Goal: Task Accomplishment & Management: Complete application form

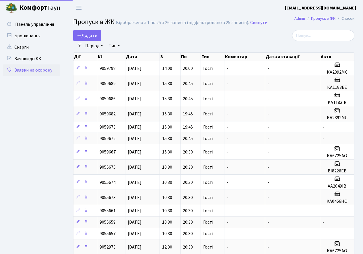
select select "25"
click at [90, 34] on span "Додати" at bounding box center [87, 35] width 20 height 6
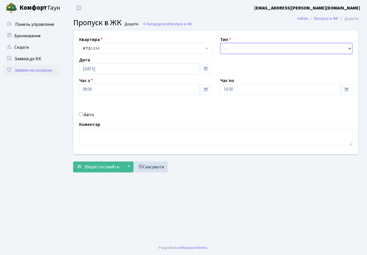
click at [242, 50] on select "- Доставка Таксі Гості Сервіс" at bounding box center [286, 48] width 133 height 11
select select "3"
click at [220, 43] on select "- Доставка Таксі Гості Сервіс" at bounding box center [286, 48] width 133 height 11
click at [242, 89] on input "10:30" at bounding box center [280, 89] width 121 height 11
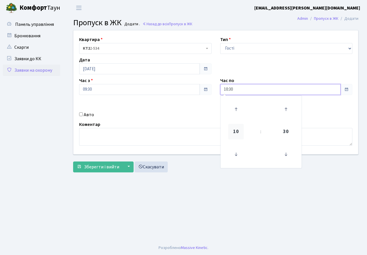
click at [236, 132] on span "10" at bounding box center [235, 131] width 15 height 15
click at [230, 164] on td "20" at bounding box center [232, 163] width 20 height 12
type input "20:30"
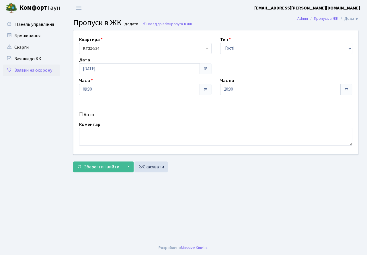
drag, startPoint x: 201, startPoint y: 215, endPoint x: 182, endPoint y: 199, distance: 24.9
click at [201, 213] on main "Admin Пропуск в ЖК Додати Пропуск в ЖК Додати . Назад до всіх Пропуск в ЖК Квар…" at bounding box center [216, 128] width 303 height 225
click at [107, 168] on span "Зберегти і вийти" at bounding box center [101, 167] width 35 height 6
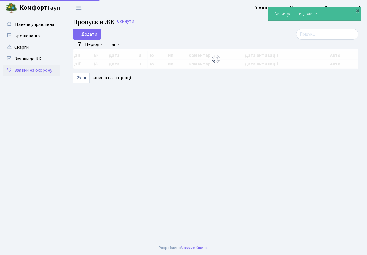
select select "25"
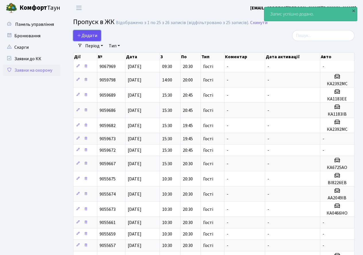
click at [88, 36] on span "Додати" at bounding box center [87, 35] width 20 height 6
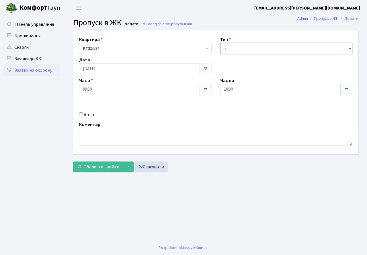
click at [246, 48] on select "- Доставка Таксі Гості Сервіс" at bounding box center [286, 48] width 133 height 11
select select "3"
click at [220, 43] on select "- Доставка Таксі Гості Сервіс" at bounding box center [286, 48] width 133 height 11
click at [234, 90] on input "10:30" at bounding box center [280, 89] width 121 height 11
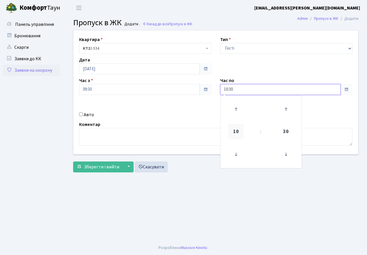
click at [238, 129] on span "10" at bounding box center [235, 131] width 15 height 15
click at [229, 164] on td "20" at bounding box center [232, 163] width 20 height 12
type input "20:30"
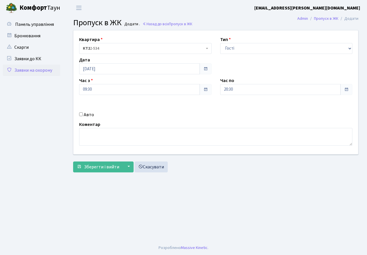
click at [129, 197] on main "Admin Пропуск в ЖК Додати Пропуск в ЖК Додати . Назад до всіх Пропуск в ЖК Квар…" at bounding box center [216, 128] width 303 height 225
click at [105, 169] on span "Зберегти і вийти" at bounding box center [101, 167] width 35 height 6
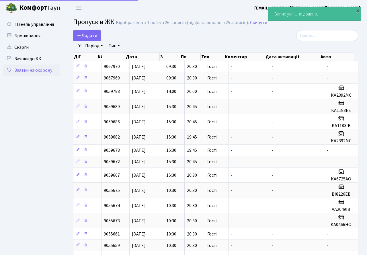
select select "25"
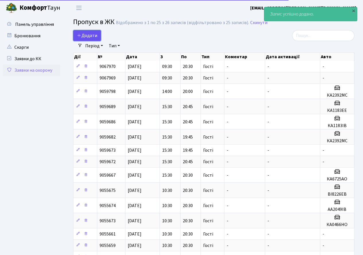
click at [91, 36] on span "Додати" at bounding box center [87, 35] width 20 height 6
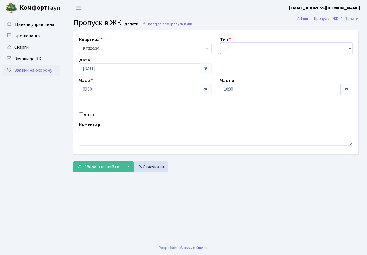
click at [235, 49] on select "- Доставка Таксі Гості Сервіс" at bounding box center [286, 48] width 133 height 11
select select "3"
click at [220, 43] on select "- Доставка Таксі Гості Сервіс" at bounding box center [286, 48] width 133 height 11
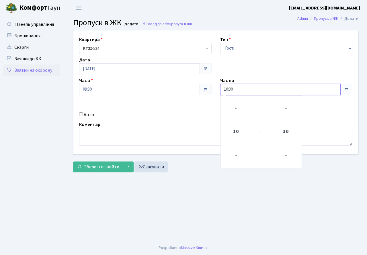
click at [244, 88] on input "10:30" at bounding box center [280, 89] width 121 height 11
click at [239, 130] on span "10" at bounding box center [235, 131] width 15 height 15
click at [229, 163] on td "20" at bounding box center [232, 163] width 20 height 12
type input "20:30"
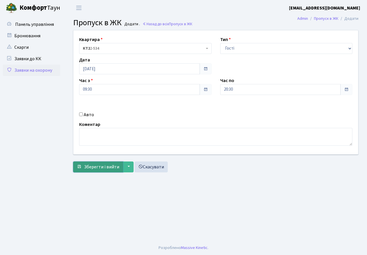
click at [107, 166] on span "Зберегти і вийти" at bounding box center [101, 167] width 35 height 6
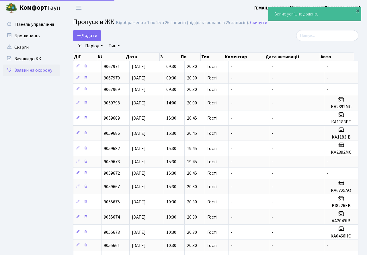
select select "25"
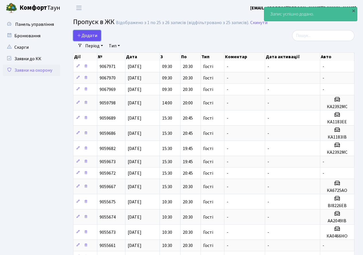
click at [88, 35] on span "Додати" at bounding box center [87, 35] width 20 height 6
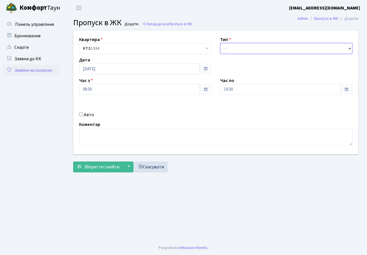
click at [242, 51] on select "- Доставка Таксі Гості Сервіс" at bounding box center [286, 48] width 133 height 11
select select "3"
click at [220, 43] on select "- Доставка Таксі Гості Сервіс" at bounding box center [286, 48] width 133 height 11
click at [81, 113] on input "Авто" at bounding box center [81, 114] width 4 height 4
checkbox input "true"
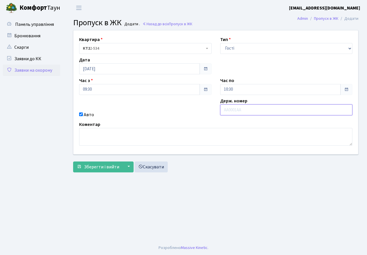
paste input "КА3279СС"
type input "КА3279СС"
drag, startPoint x: 238, startPoint y: 86, endPoint x: 236, endPoint y: 91, distance: 5.4
click at [237, 87] on input "10:30" at bounding box center [280, 89] width 121 height 11
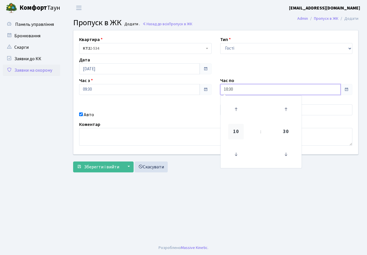
click at [234, 131] on span "10" at bounding box center [235, 131] width 15 height 15
click at [235, 164] on td "20" at bounding box center [232, 163] width 20 height 12
type input "20:30"
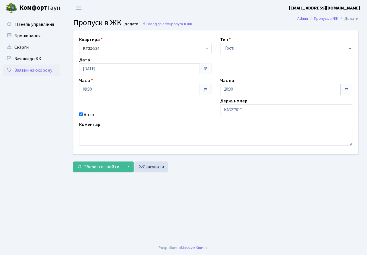
drag, startPoint x: 255, startPoint y: 200, endPoint x: 168, endPoint y: 180, distance: 88.9
click at [252, 199] on main "Admin Пропуск в ЖК Додати Пропуск в ЖК Додати . Назад до всіх Пропуск в ЖК Квар…" at bounding box center [216, 128] width 303 height 225
click at [105, 168] on span "Зберегти і вийти" at bounding box center [101, 167] width 35 height 6
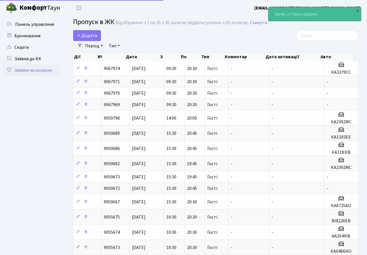
select select "25"
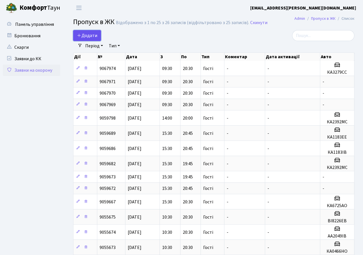
click at [90, 36] on span "Додати" at bounding box center [87, 35] width 20 height 6
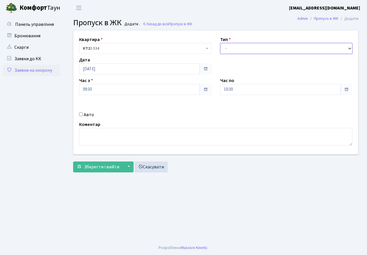
click at [262, 47] on select "- Доставка Таксі Гості Сервіс" at bounding box center [286, 48] width 133 height 11
select select "3"
click at [220, 43] on select "- Доставка Таксі Гості Сервіс" at bounding box center [286, 48] width 133 height 11
click at [254, 87] on input "10:30" at bounding box center [280, 89] width 121 height 11
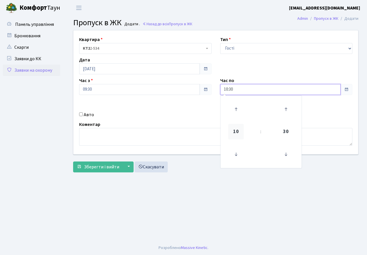
click at [236, 133] on span "10" at bounding box center [235, 131] width 15 height 15
drag, startPoint x: 230, startPoint y: 163, endPoint x: 201, endPoint y: 162, distance: 28.7
click at [229, 162] on td "20" at bounding box center [232, 163] width 20 height 12
type input "20:30"
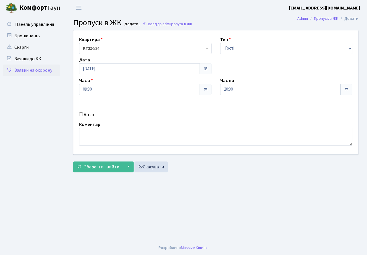
click at [81, 113] on input "Авто" at bounding box center [81, 114] width 4 height 4
checkbox input "true"
paste input "АА5201ВВ"
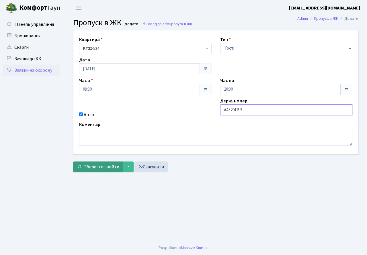
type input "АА5201ВВ"
click at [112, 169] on span "Зберегти і вийти" at bounding box center [101, 167] width 35 height 6
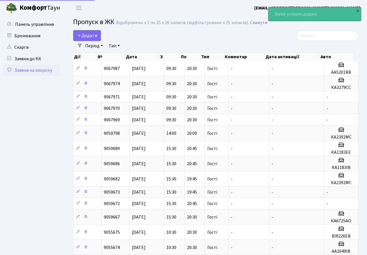
select select "25"
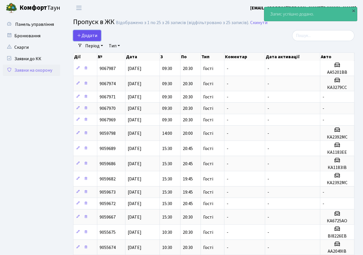
click at [94, 36] on span "Додати" at bounding box center [87, 35] width 20 height 6
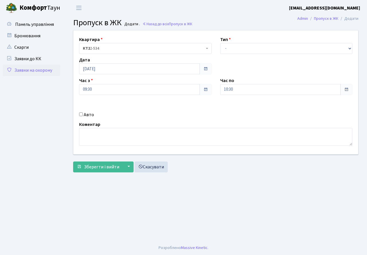
click at [265, 42] on div "Тип - Доставка Таксі Гості Сервіс" at bounding box center [286, 45] width 141 height 18
click at [267, 47] on select "- Доставка Таксі Гості Сервіс" at bounding box center [286, 48] width 133 height 11
select select "3"
click at [220, 43] on select "- Доставка Таксі Гості Сервіс" at bounding box center [286, 48] width 133 height 11
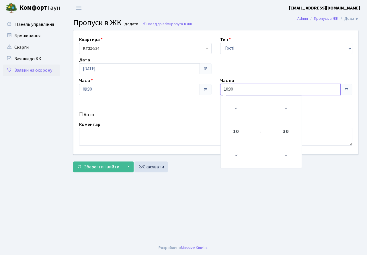
click at [250, 86] on input "10:30" at bounding box center [280, 89] width 121 height 11
click at [234, 132] on span "10" at bounding box center [235, 131] width 15 height 15
drag, startPoint x: 231, startPoint y: 162, endPoint x: 210, endPoint y: 145, distance: 26.9
click at [230, 162] on td "20" at bounding box center [232, 163] width 20 height 12
type input "20:30"
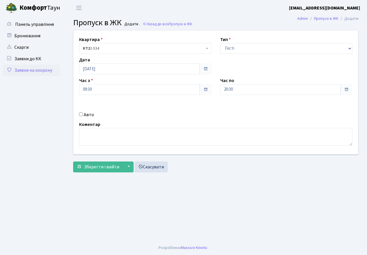
click at [81, 115] on input "Авто" at bounding box center [81, 114] width 4 height 4
checkbox input "true"
paste input "АР4396КЕ"
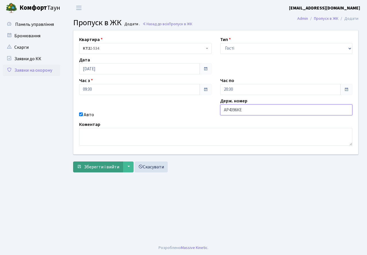
type input "АР4396КЕ"
click at [94, 169] on span "Зберегти і вийти" at bounding box center [101, 167] width 35 height 6
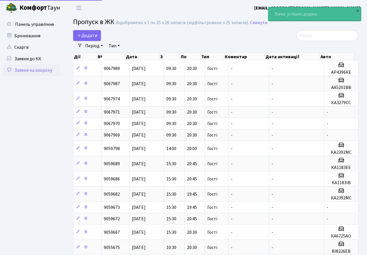
select select "25"
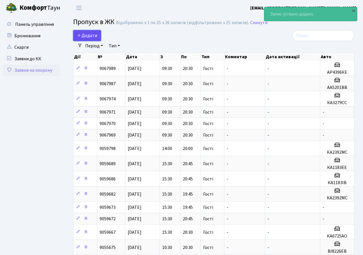
click at [92, 34] on span "Додати" at bounding box center [87, 35] width 20 height 6
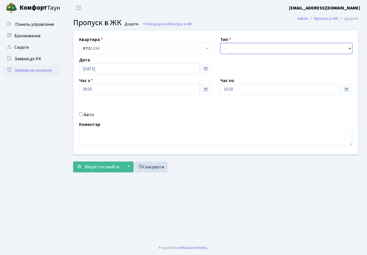
click at [252, 44] on select "- Доставка Таксі Гості Сервіс" at bounding box center [286, 48] width 133 height 11
select select "3"
click at [220, 43] on select "- Доставка Таксі Гості Сервіс" at bounding box center [286, 48] width 133 height 11
click at [247, 88] on input "10:30" at bounding box center [280, 89] width 121 height 11
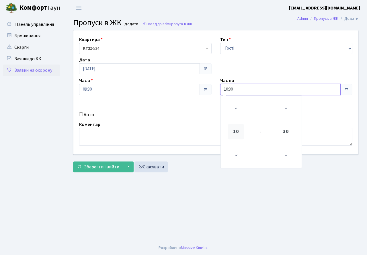
click at [234, 130] on span "10" at bounding box center [235, 131] width 15 height 15
click at [230, 166] on td "20" at bounding box center [232, 163] width 20 height 12
type input "20:30"
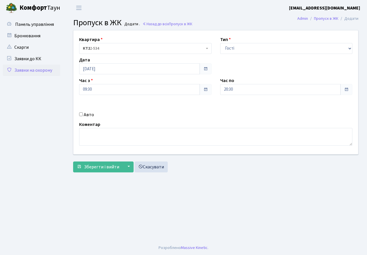
click at [81, 112] on div "Авто" at bounding box center [145, 114] width 141 height 7
drag, startPoint x: 80, startPoint y: 115, endPoint x: 92, endPoint y: 115, distance: 12.6
click at [80, 115] on input "Авто" at bounding box center [81, 114] width 4 height 4
checkbox input "true"
paste input "КА4029АС"
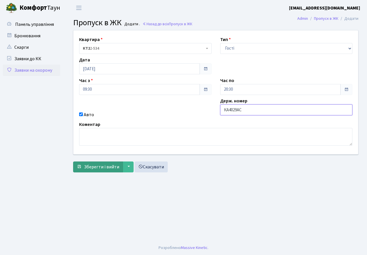
type input "КА4029АС"
click at [90, 168] on span "Зберегти і вийти" at bounding box center [101, 167] width 35 height 6
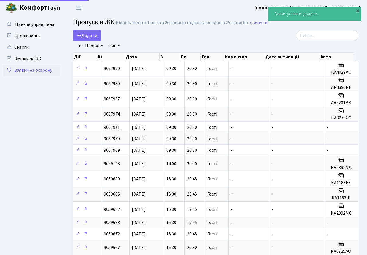
select select "25"
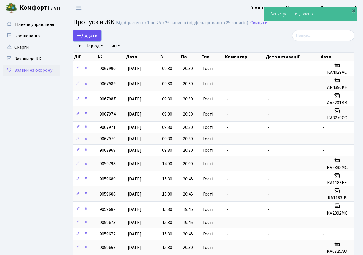
click at [83, 31] on link "Додати" at bounding box center [87, 35] width 28 height 11
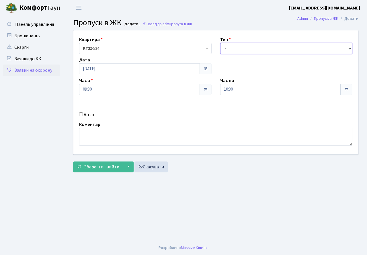
click at [230, 50] on select "- Доставка Таксі Гості Сервіс" at bounding box center [286, 48] width 133 height 11
select select "3"
click at [220, 43] on select "- Доставка Таксі Гості Сервіс" at bounding box center [286, 48] width 133 height 11
click at [232, 87] on input "10:30" at bounding box center [280, 89] width 121 height 11
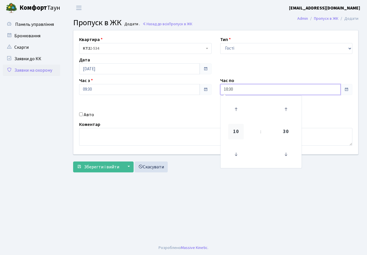
click at [233, 130] on span "10" at bounding box center [235, 131] width 15 height 15
click at [229, 164] on td "20" at bounding box center [232, 163] width 20 height 12
type input "20:30"
click at [83, 116] on div "Авто" at bounding box center [145, 114] width 141 height 7
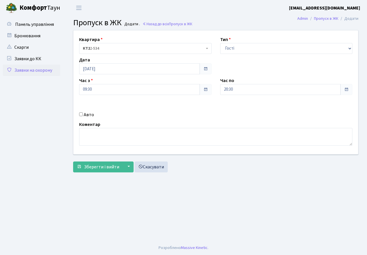
click at [81, 113] on input "Авто" at bounding box center [81, 114] width 4 height 4
checkbox input "true"
paste input "АТ2660НІ"
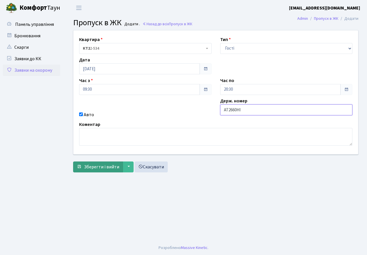
type input "АТ2660НІ"
click at [94, 169] on span "Зберегти і вийти" at bounding box center [101, 167] width 35 height 6
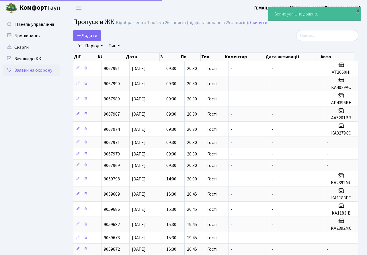
select select "25"
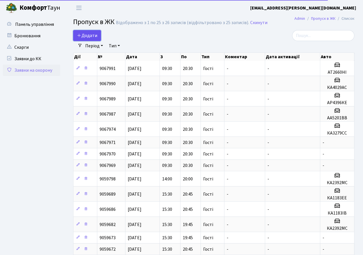
click at [89, 37] on span "Додати" at bounding box center [87, 35] width 20 height 6
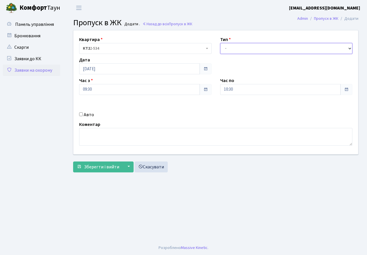
click at [247, 47] on select "- Доставка Таксі Гості Сервіс" at bounding box center [286, 48] width 133 height 11
select select "3"
click at [220, 43] on select "- Доставка Таксі Гості Сервіс" at bounding box center [286, 48] width 133 height 11
click at [224, 89] on input "10:30" at bounding box center [280, 89] width 121 height 11
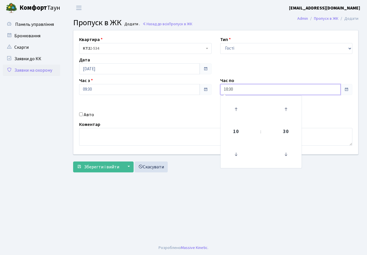
drag, startPoint x: 232, startPoint y: 131, endPoint x: 234, endPoint y: 147, distance: 15.6
click at [231, 133] on span "10" at bounding box center [235, 131] width 15 height 15
click at [231, 164] on td "20" at bounding box center [232, 163] width 20 height 12
type input "20:30"
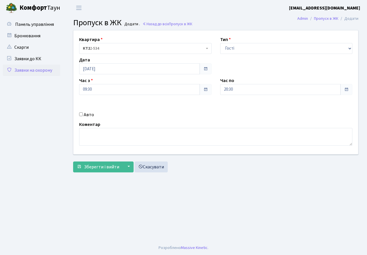
click at [83, 116] on div "Авто" at bounding box center [145, 114] width 141 height 7
drag, startPoint x: 83, startPoint y: 114, endPoint x: 77, endPoint y: 115, distance: 5.5
click at [83, 114] on div "Авто" at bounding box center [145, 114] width 141 height 7
click at [77, 114] on div "Авто" at bounding box center [145, 114] width 141 height 7
click at [81, 114] on input "Авто" at bounding box center [81, 114] width 4 height 4
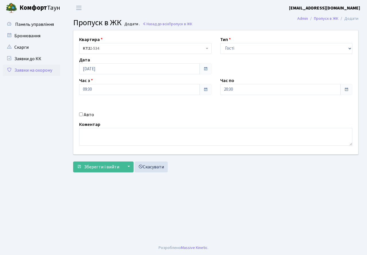
checkbox input "true"
paste input "АА5653АА"
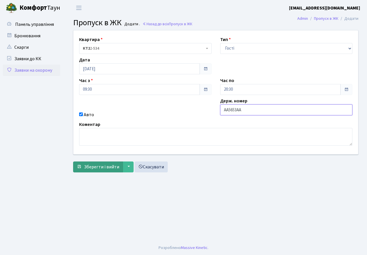
type input "АА5653АА"
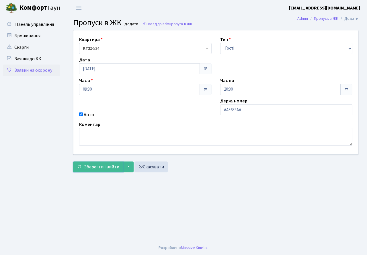
drag, startPoint x: 102, startPoint y: 169, endPoint x: 101, endPoint y: 145, distance: 24.4
click at [102, 169] on span "Зберегти і вийти" at bounding box center [101, 167] width 35 height 6
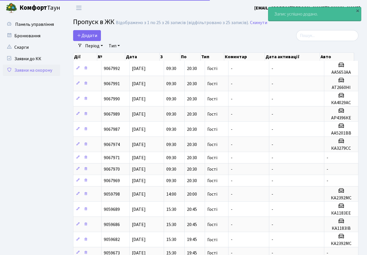
select select "25"
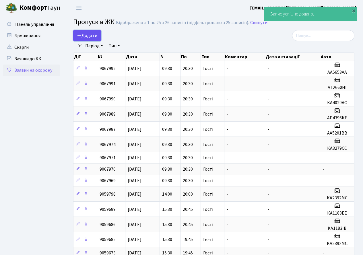
click at [97, 34] on link "Додати" at bounding box center [87, 35] width 28 height 11
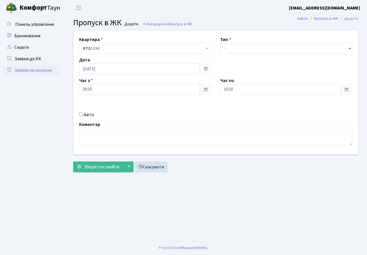
click at [243, 40] on div "Тип - Доставка Таксі Гості Сервіс" at bounding box center [286, 45] width 141 height 18
click at [240, 48] on select "- Доставка Таксі Гості Сервіс" at bounding box center [286, 48] width 133 height 11
select select "3"
click at [220, 43] on select "- Доставка Таксі Гості Сервіс" at bounding box center [286, 48] width 133 height 11
drag, startPoint x: 235, startPoint y: 91, endPoint x: 233, endPoint y: 94, distance: 3.2
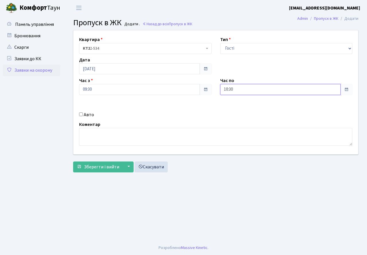
click at [234, 91] on input "10:30" at bounding box center [280, 89] width 121 height 11
click at [236, 131] on span "10" at bounding box center [235, 131] width 15 height 15
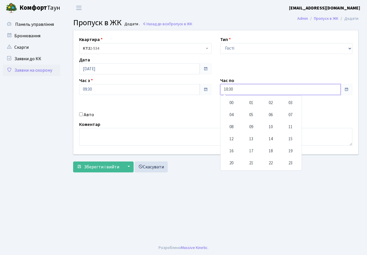
drag, startPoint x: 233, startPoint y: 163, endPoint x: 128, endPoint y: 144, distance: 106.4
click at [233, 163] on td "20" at bounding box center [232, 163] width 20 height 12
type input "20:30"
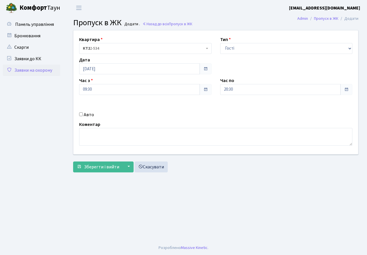
click at [83, 114] on div "Авто" at bounding box center [145, 114] width 141 height 7
click at [81, 115] on input "Авто" at bounding box center [81, 114] width 4 height 4
checkbox input "true"
paste input "КА1374РН"
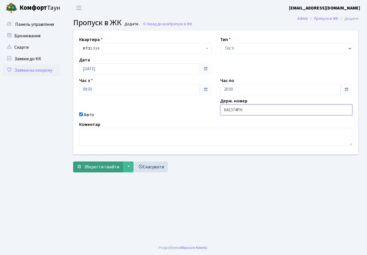
type input "КА1374РН"
click at [104, 168] on span "Зберегти і вийти" at bounding box center [101, 167] width 35 height 6
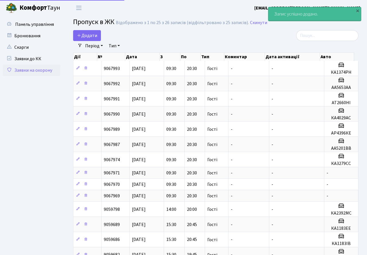
select select "25"
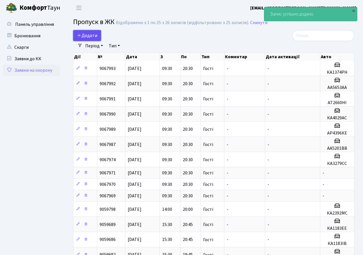
click at [91, 33] on span "Додати" at bounding box center [87, 35] width 20 height 6
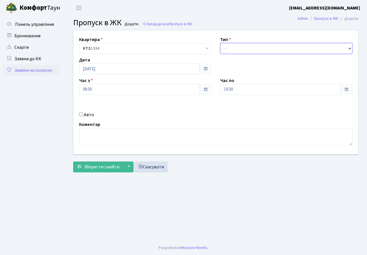
drag, startPoint x: 244, startPoint y: 47, endPoint x: 248, endPoint y: 53, distance: 7.2
click at [244, 47] on select "- Доставка Таксі Гості Сервіс" at bounding box center [286, 48] width 133 height 11
select select "3"
click at [220, 43] on select "- Доставка Таксі Гості Сервіс" at bounding box center [286, 48] width 133 height 11
click at [245, 87] on input "10:30" at bounding box center [280, 89] width 121 height 11
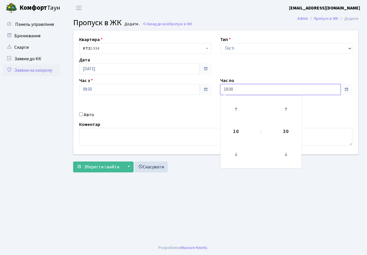
drag, startPoint x: 238, startPoint y: 132, endPoint x: 235, endPoint y: 149, distance: 17.9
click at [238, 132] on span "10" at bounding box center [235, 131] width 15 height 15
click at [232, 166] on td "20" at bounding box center [232, 163] width 20 height 12
type input "20:30"
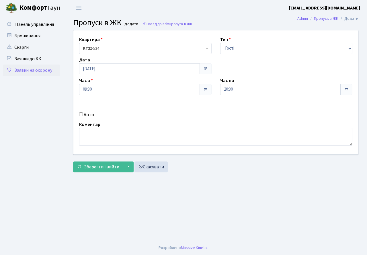
click at [82, 115] on input "Авто" at bounding box center [81, 114] width 4 height 4
checkbox input "true"
paste input "АА5678YH"
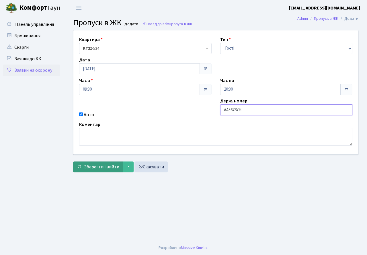
type input "АА5678YH"
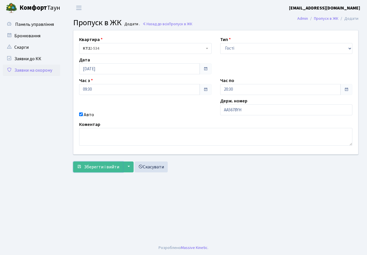
drag, startPoint x: 99, startPoint y: 170, endPoint x: 110, endPoint y: 175, distance: 11.5
click at [100, 170] on button "Зберегти і вийти" at bounding box center [98, 167] width 50 height 11
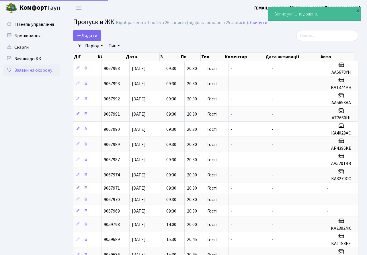
select select "25"
